Goal: Task Accomplishment & Management: Complete application form

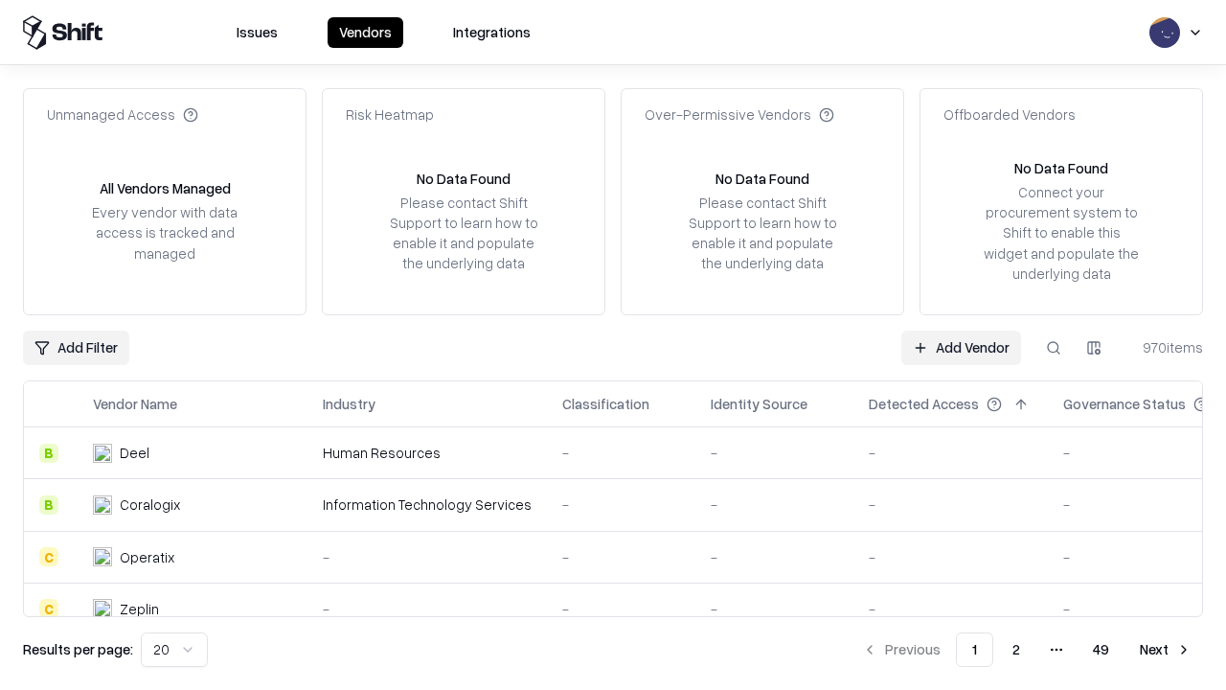
click at [961, 347] on link "Add Vendor" at bounding box center [961, 347] width 120 height 34
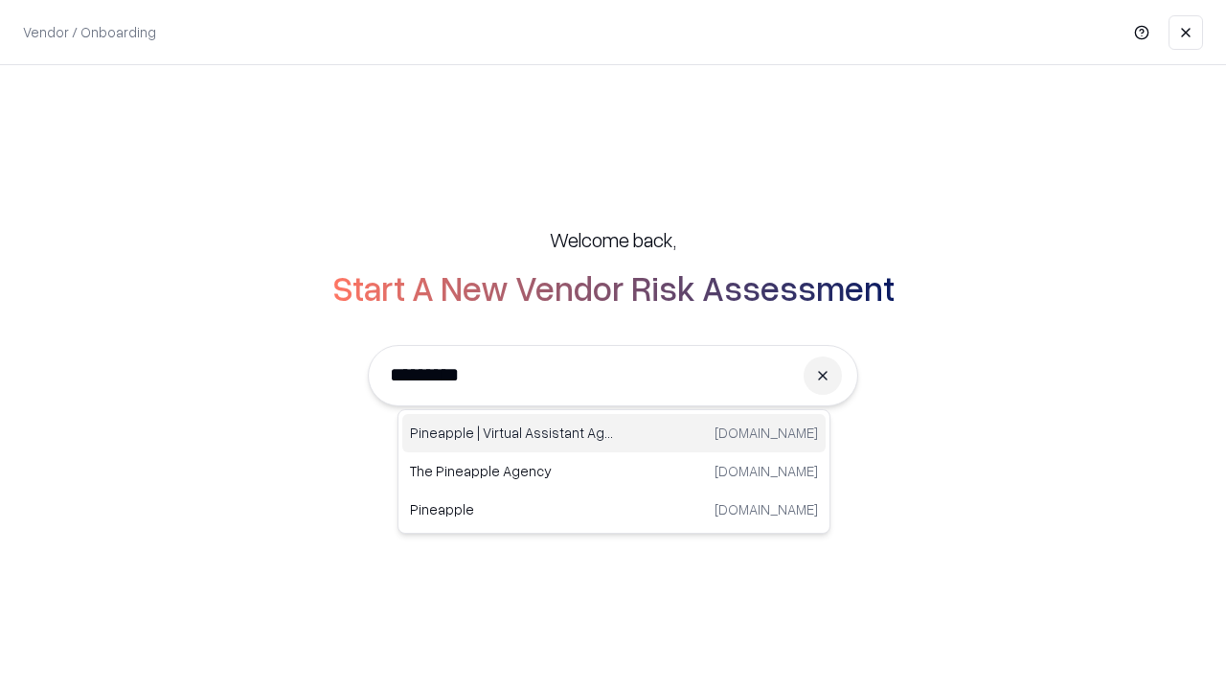
click at [614, 433] on div "Pineapple | Virtual Assistant Agency trypineapple.com" at bounding box center [613, 433] width 423 height 38
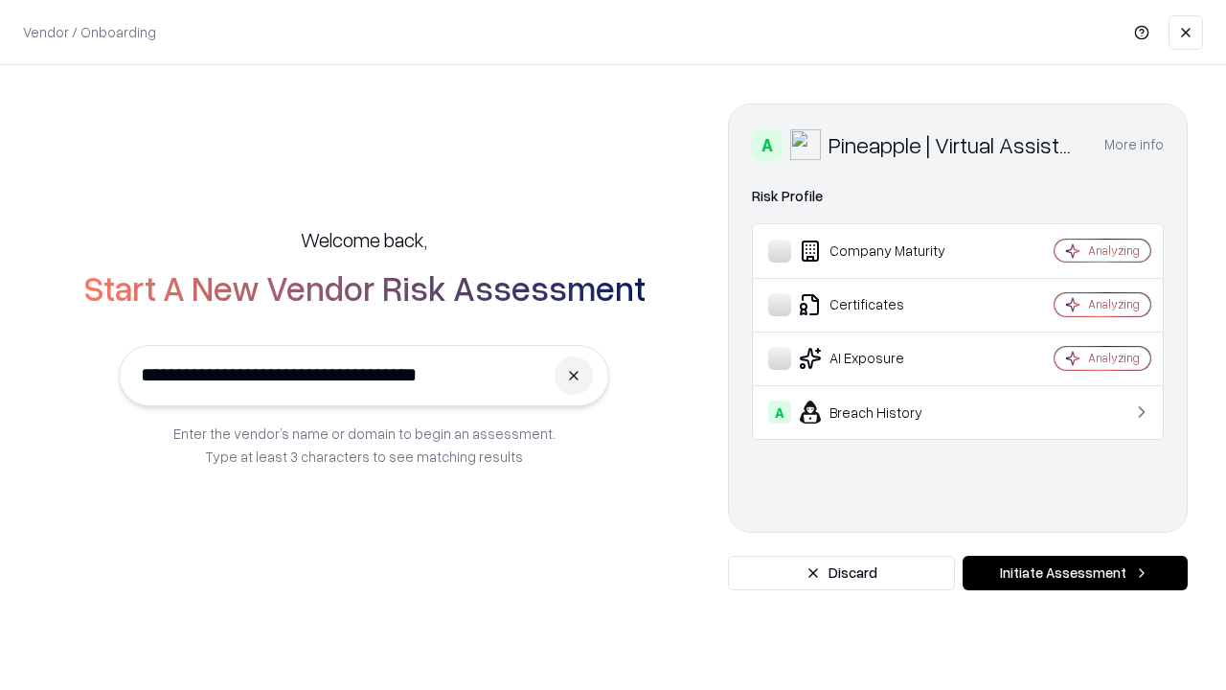
type input "**********"
click at [1075, 573] on button "Initiate Assessment" at bounding box center [1075, 573] width 225 height 34
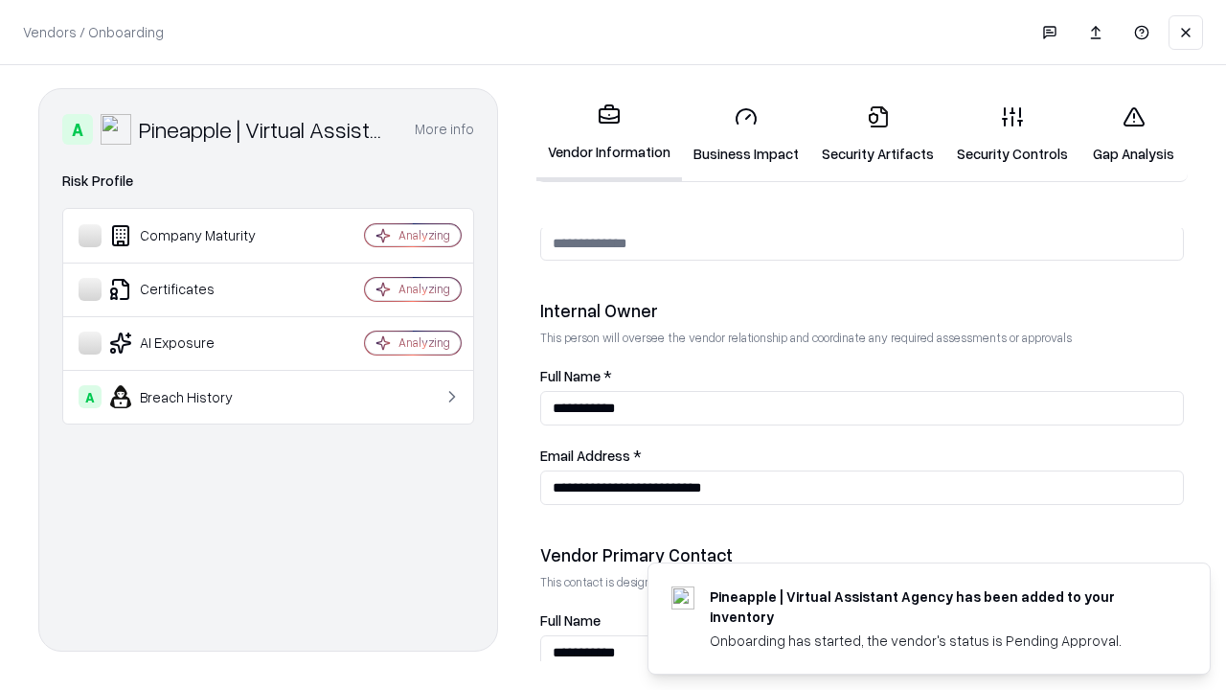
scroll to position [992, 0]
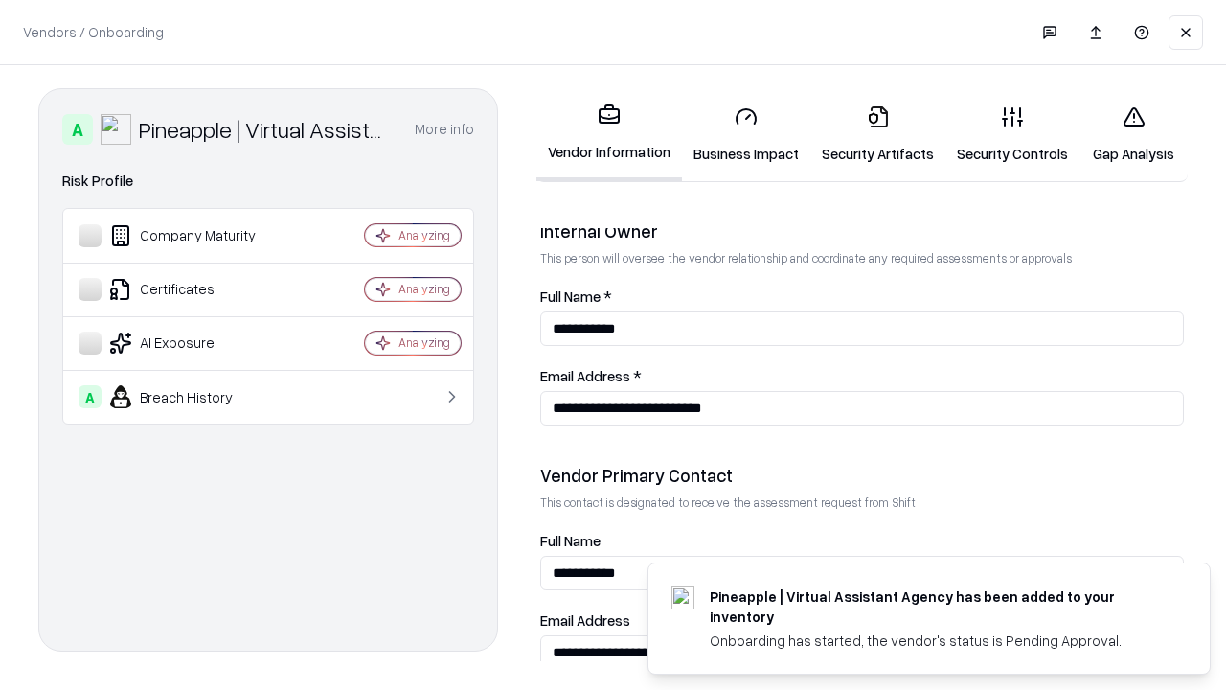
click at [877, 134] on link "Security Artifacts" at bounding box center [877, 134] width 135 height 89
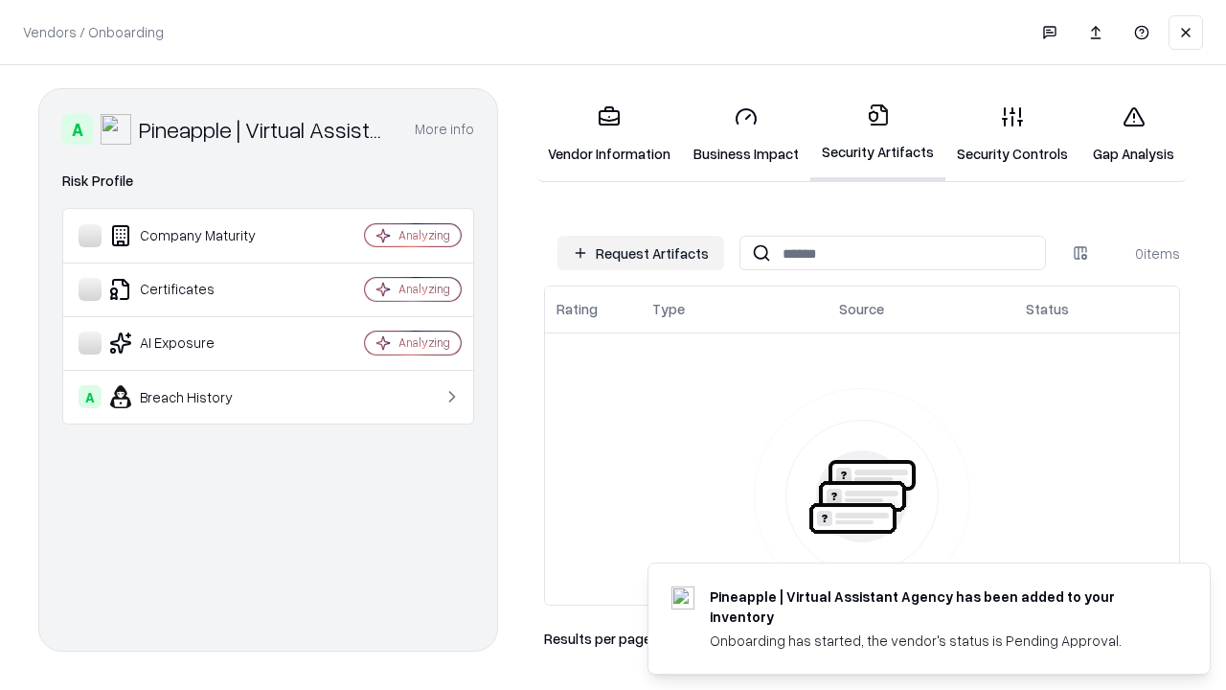
click at [641, 253] on button "Request Artifacts" at bounding box center [640, 253] width 167 height 34
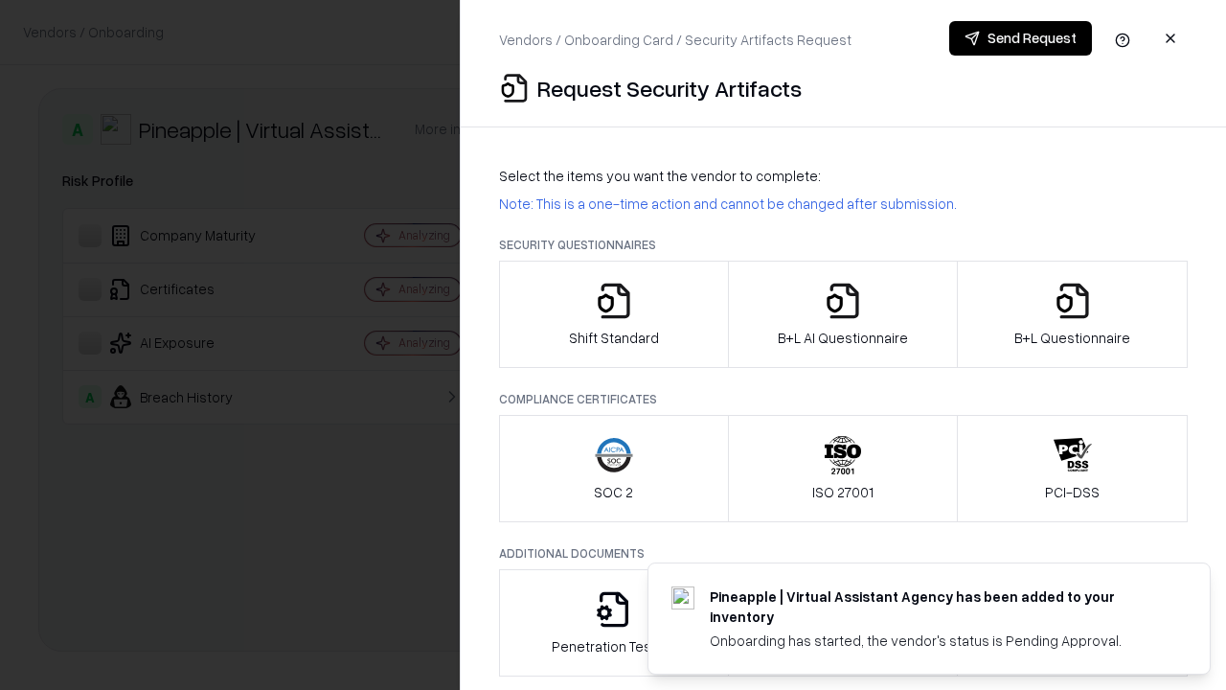
click at [1072, 314] on icon "button" at bounding box center [1073, 301] width 38 height 38
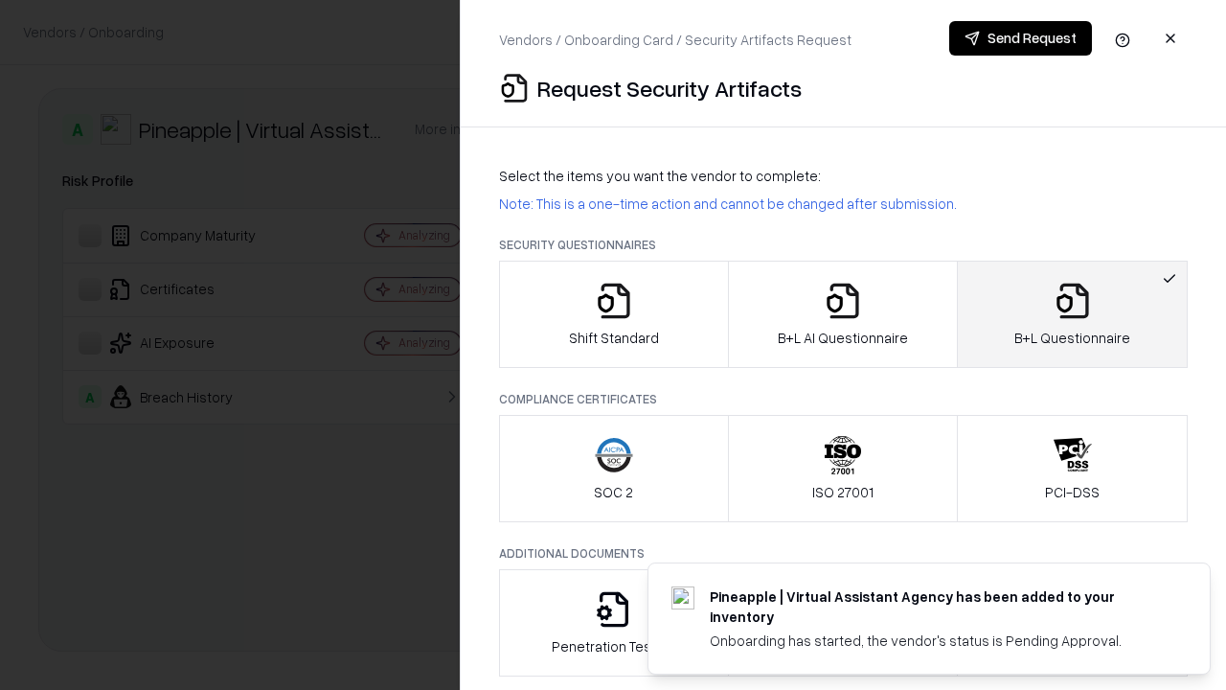
click at [842, 314] on icon "button" at bounding box center [843, 301] width 38 height 38
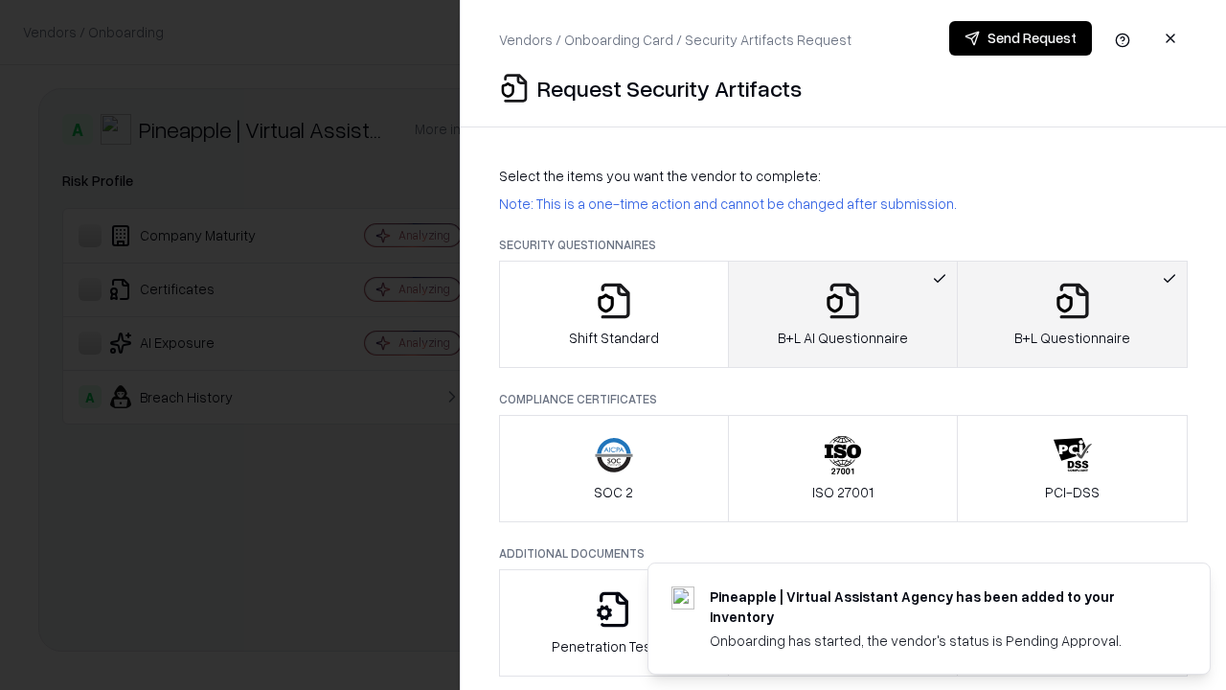
click at [1020, 38] on button "Send Request" at bounding box center [1020, 38] width 143 height 34
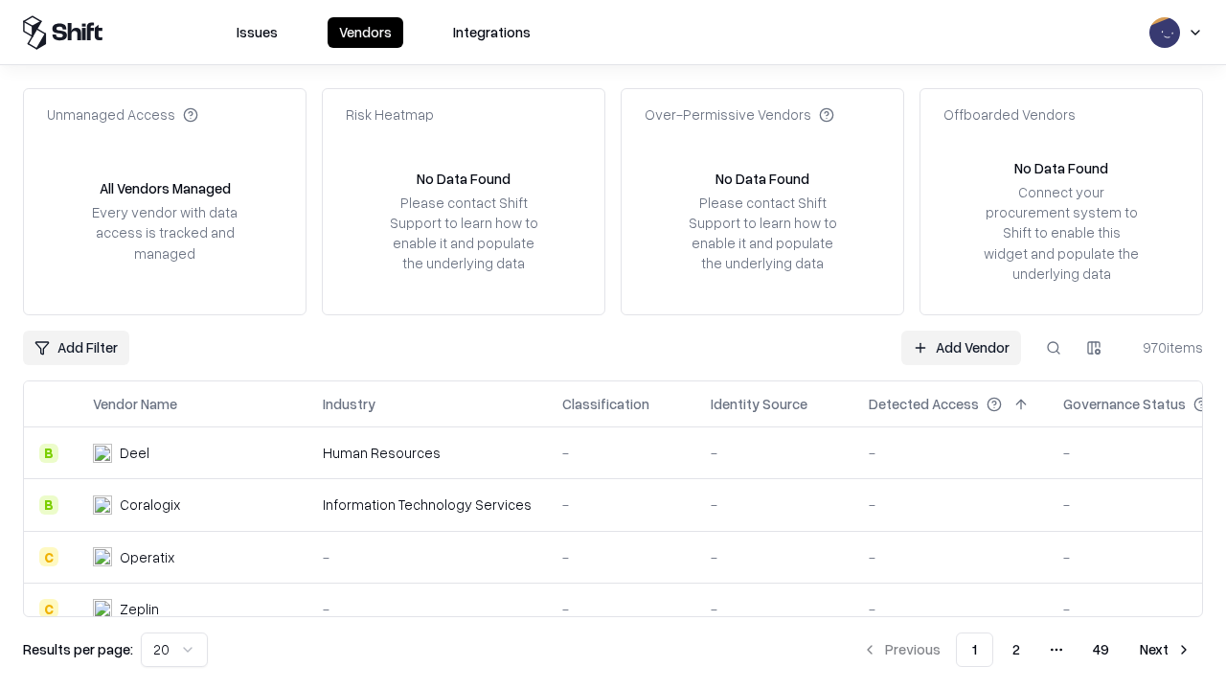
click at [1054, 347] on button at bounding box center [1053, 347] width 34 height 34
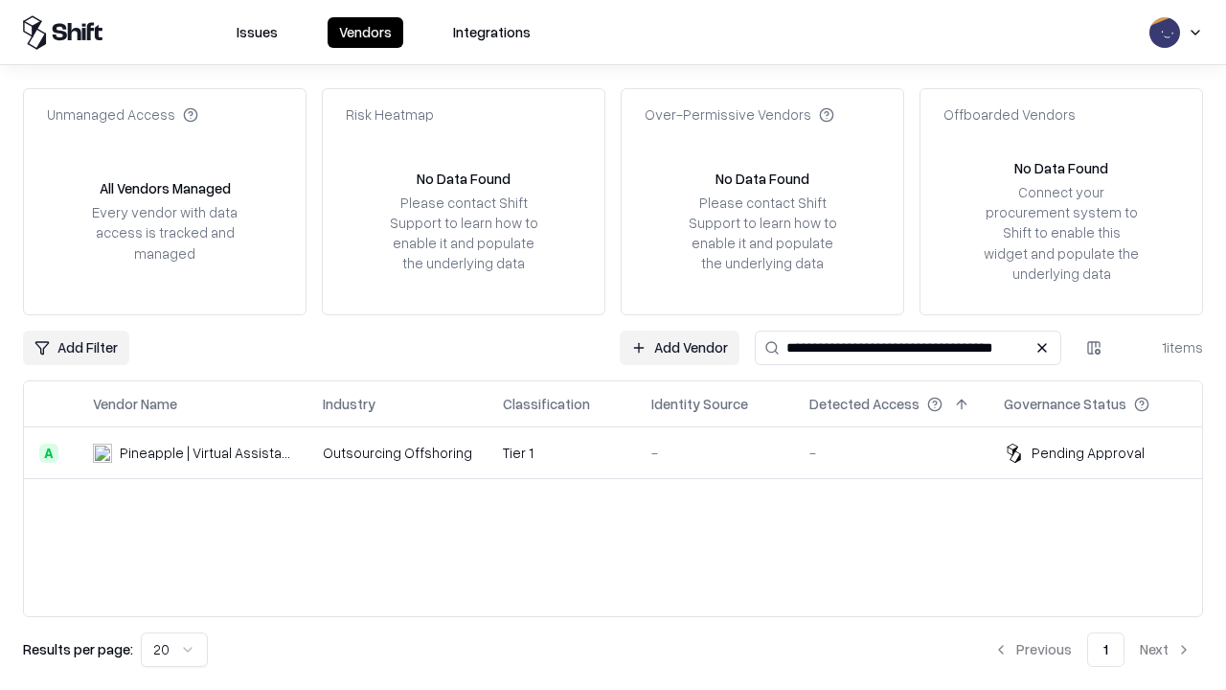
type input "**********"
click at [625, 452] on td "Tier 1" at bounding box center [562, 453] width 148 height 52
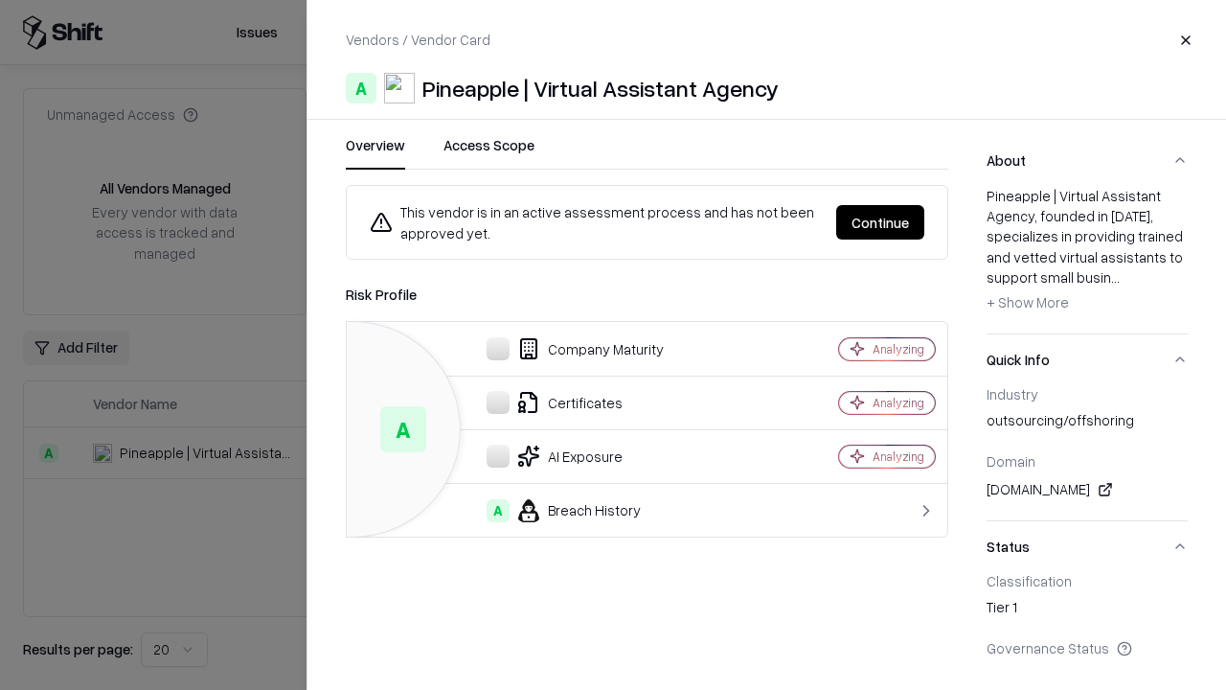
click at [880, 222] on button "Continue" at bounding box center [880, 222] width 88 height 34
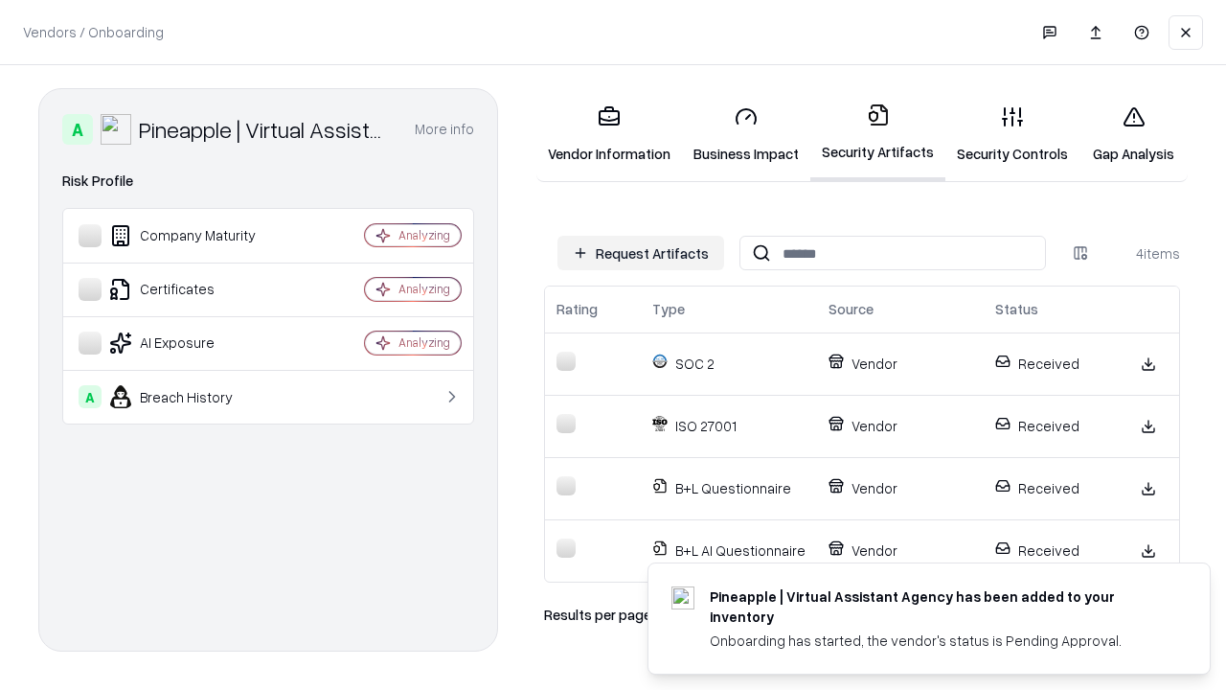
click at [1133, 134] on link "Gap Analysis" at bounding box center [1133, 134] width 108 height 89
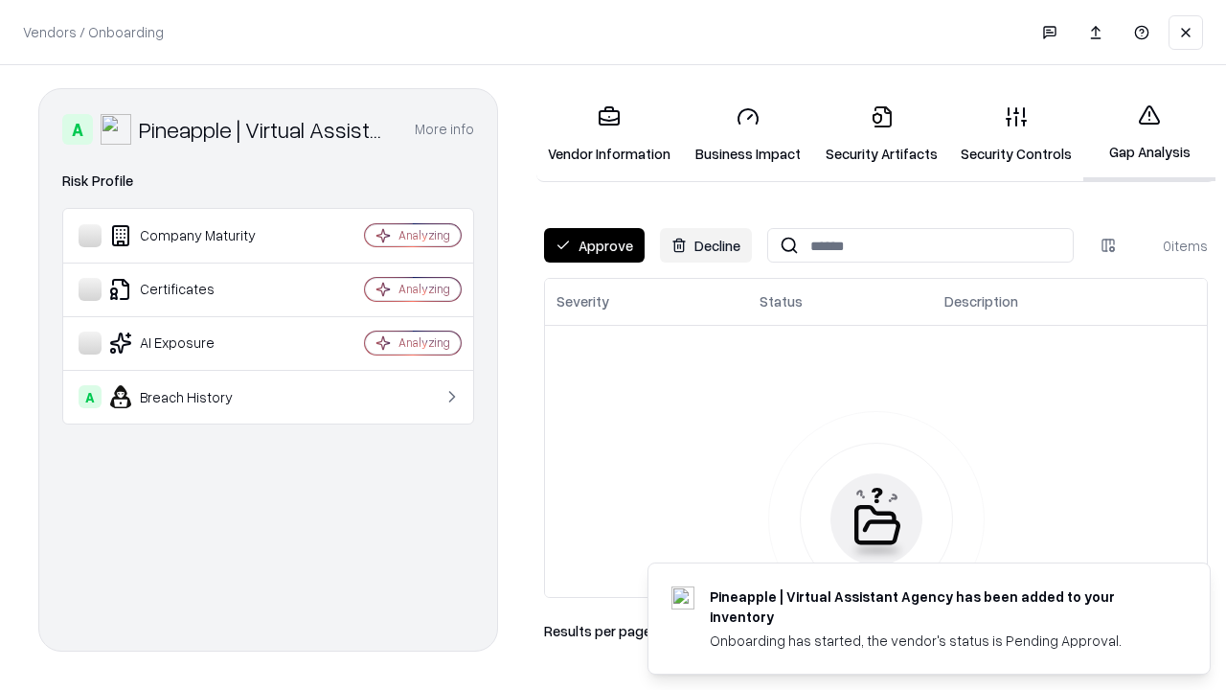
click at [594, 245] on button "Approve" at bounding box center [594, 245] width 101 height 34
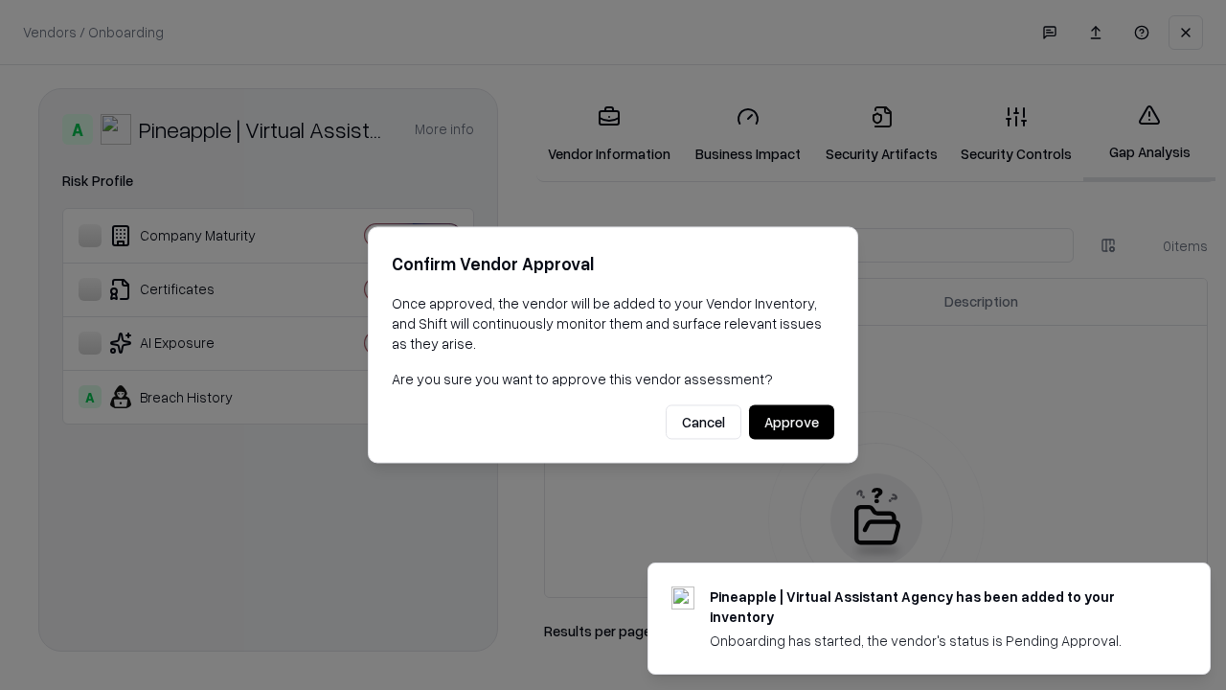
click at [791, 421] on button "Approve" at bounding box center [791, 422] width 85 height 34
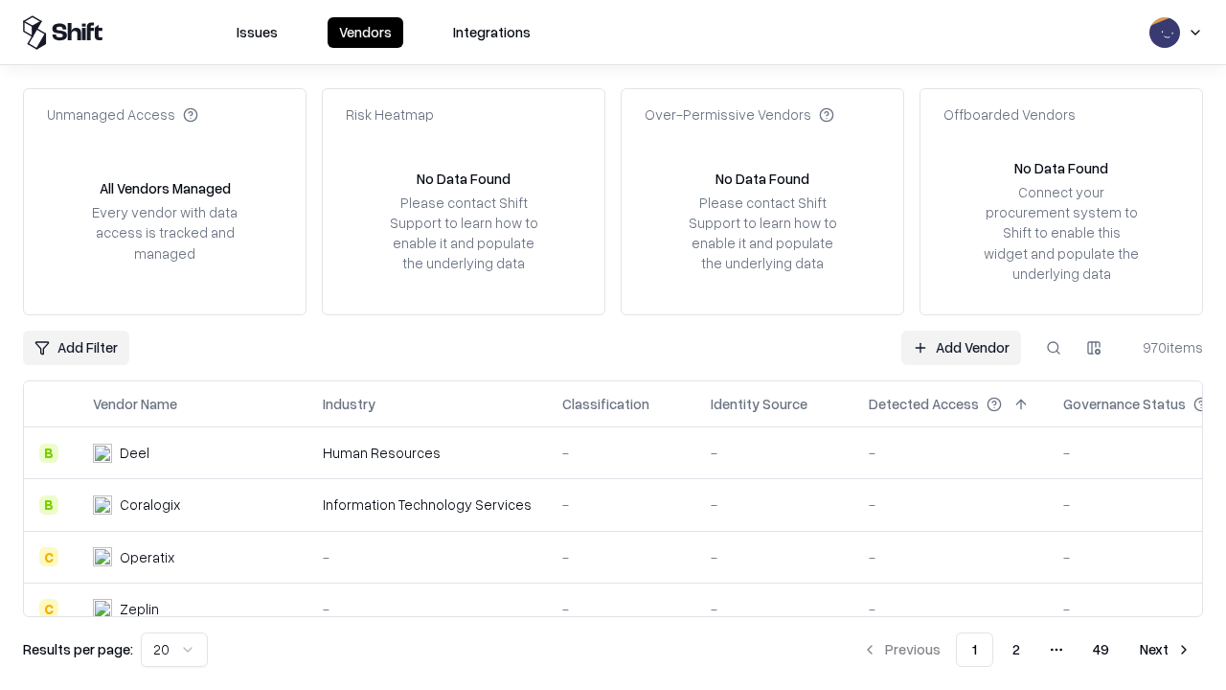
type input "**********"
click at [961, 347] on link "Add Vendor" at bounding box center [961, 347] width 120 height 34
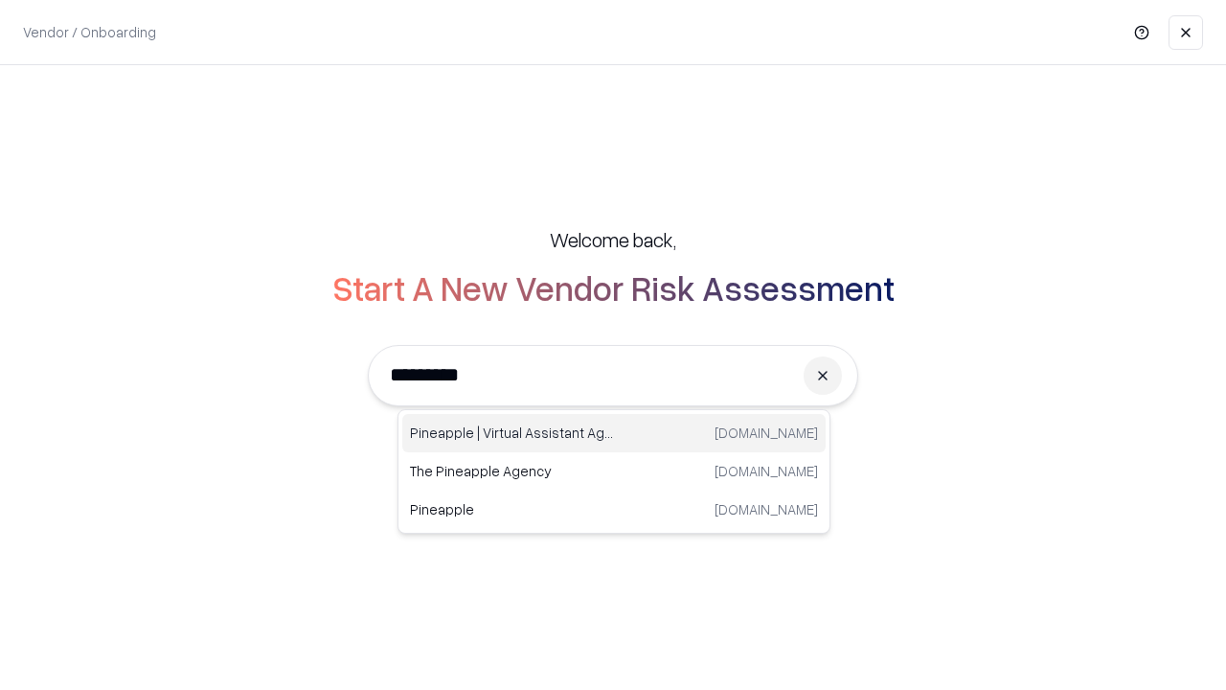
click at [614, 433] on div "Pineapple | Virtual Assistant Agency [DOMAIN_NAME]" at bounding box center [613, 433] width 423 height 38
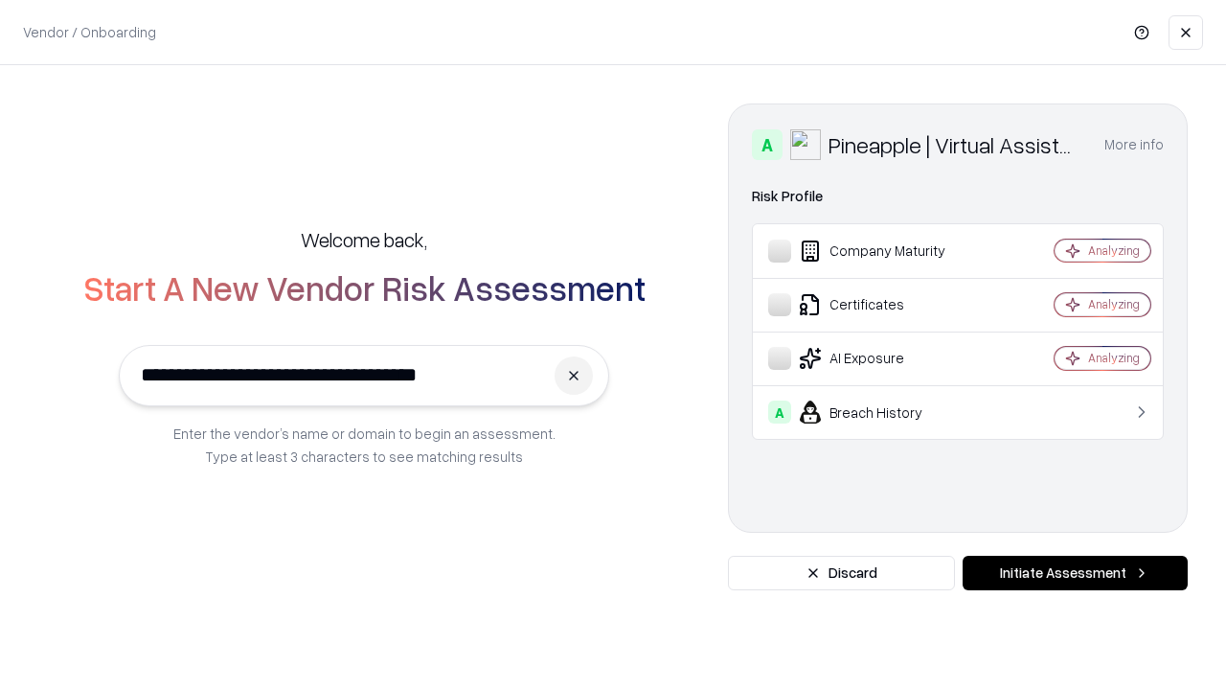
type input "**********"
click at [1075, 573] on button "Initiate Assessment" at bounding box center [1075, 573] width 225 height 34
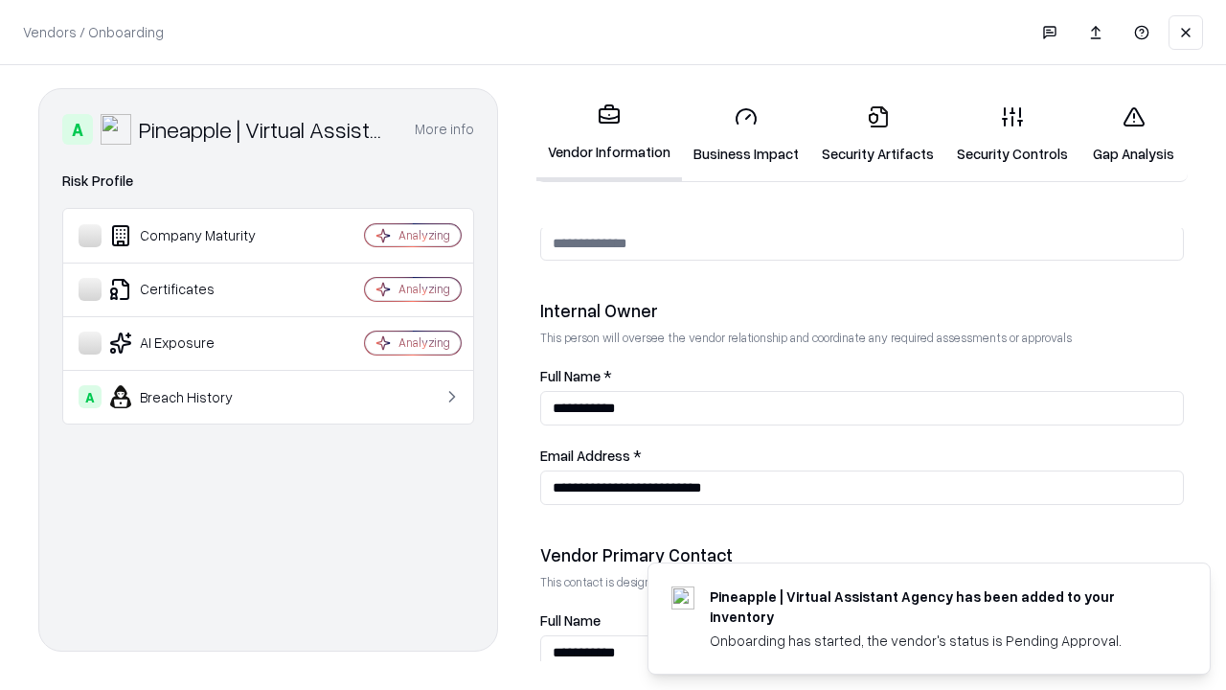
scroll to position [992, 0]
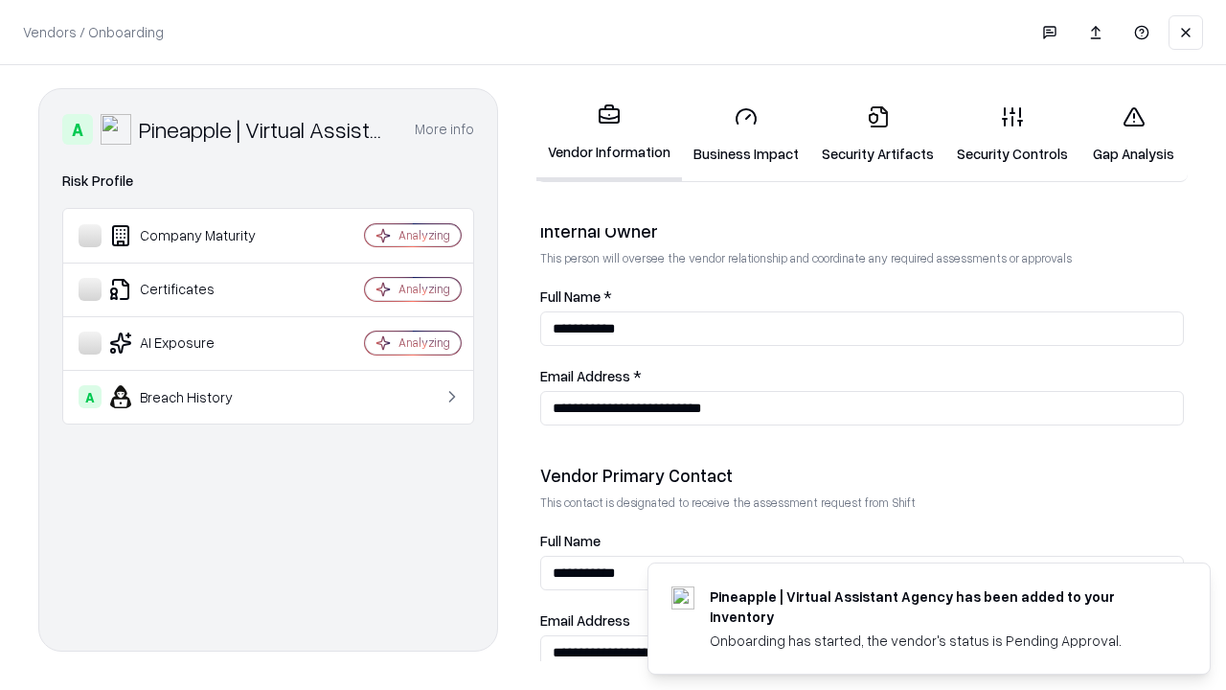
click at [1133, 134] on link "Gap Analysis" at bounding box center [1133, 134] width 108 height 89
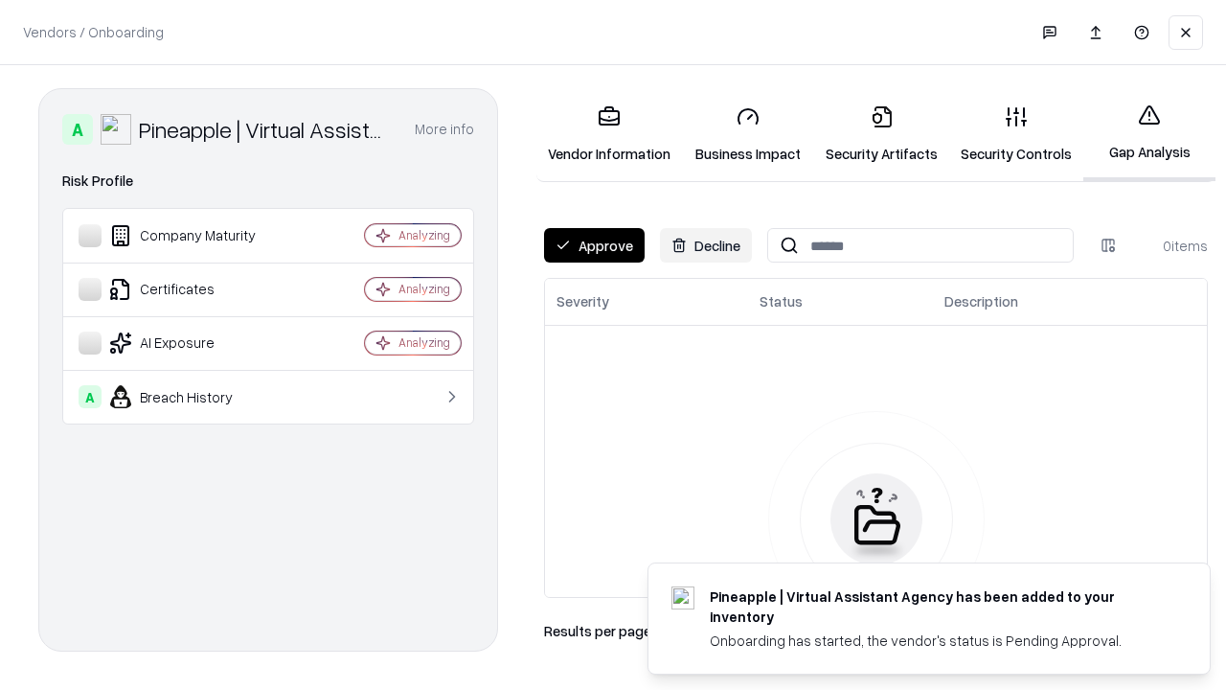
click at [594, 245] on button "Approve" at bounding box center [594, 245] width 101 height 34
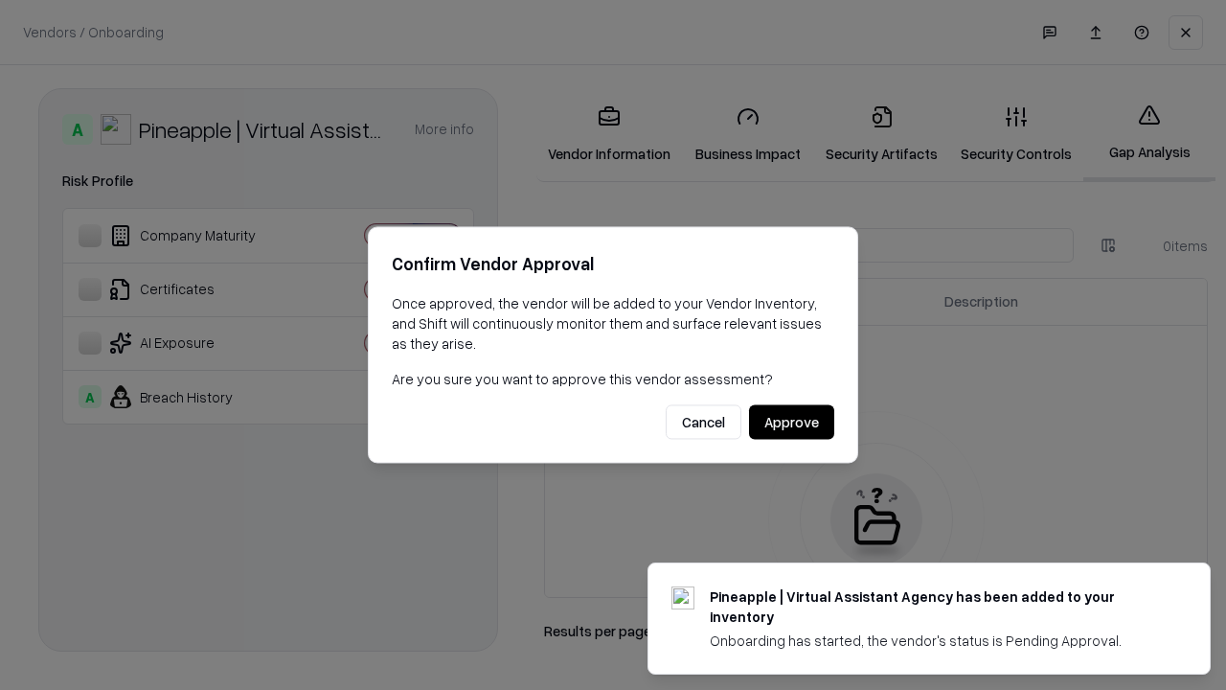
click at [791, 421] on button "Approve" at bounding box center [791, 422] width 85 height 34
